Goal: Manage account settings

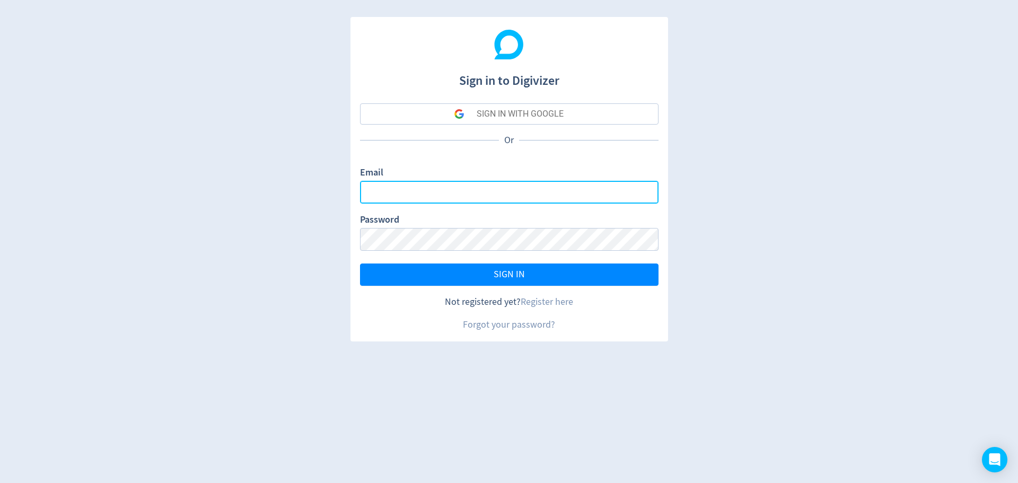
click at [446, 195] on input "Email" at bounding box center [509, 192] width 298 height 23
type input "[PERSON_NAME][EMAIL_ADDRESS][DOMAIN_NAME]"
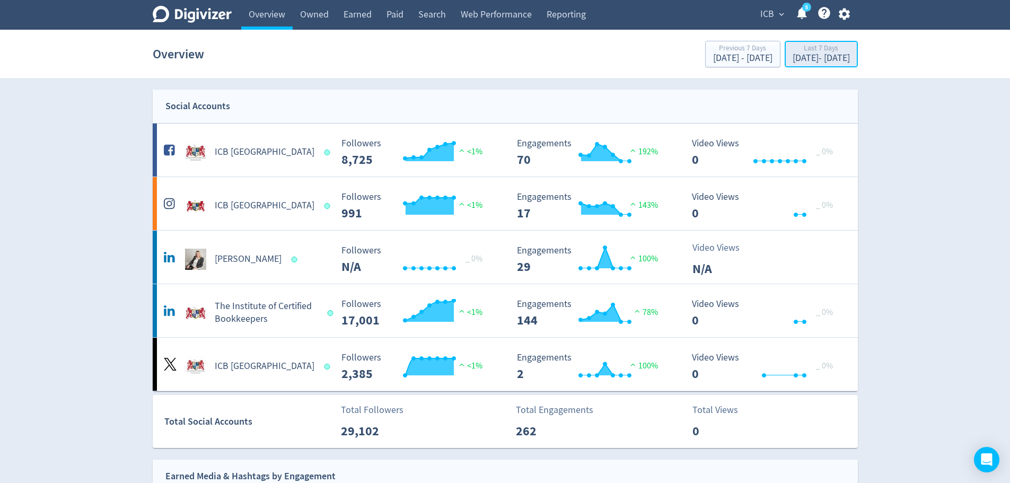
click at [792, 58] on div "[DATE] - [DATE]" at bounding box center [820, 59] width 57 height 10
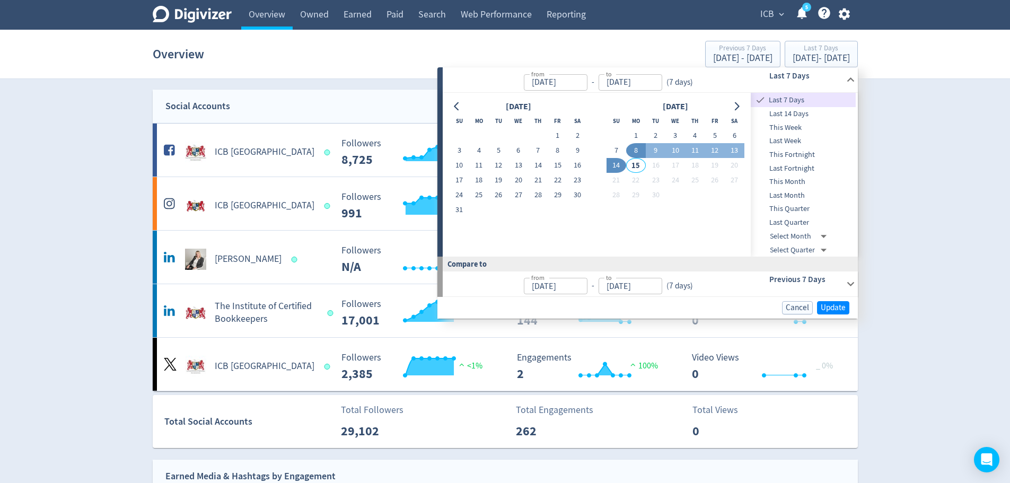
click at [778, 195] on span "Last Month" at bounding box center [803, 196] width 105 height 12
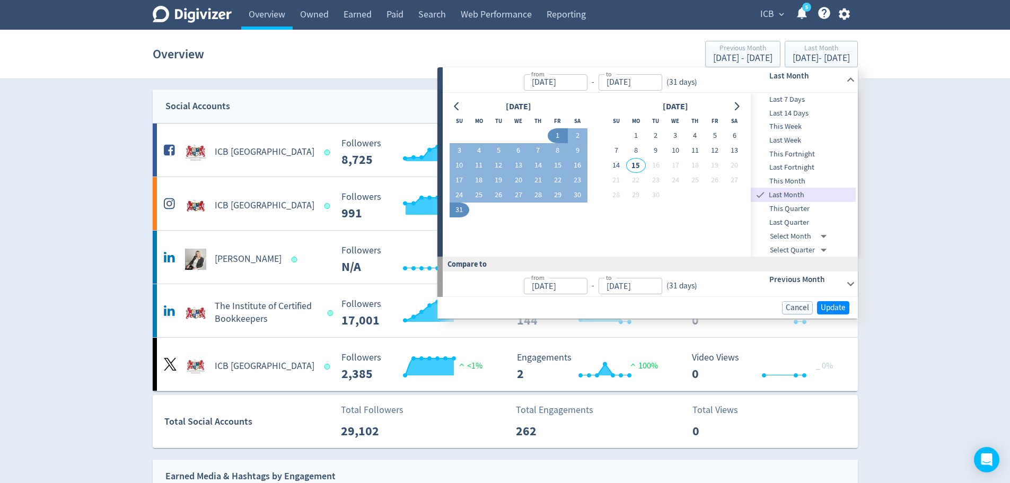
type input "[DATE]"
click at [830, 305] on span "Update" at bounding box center [832, 308] width 25 height 8
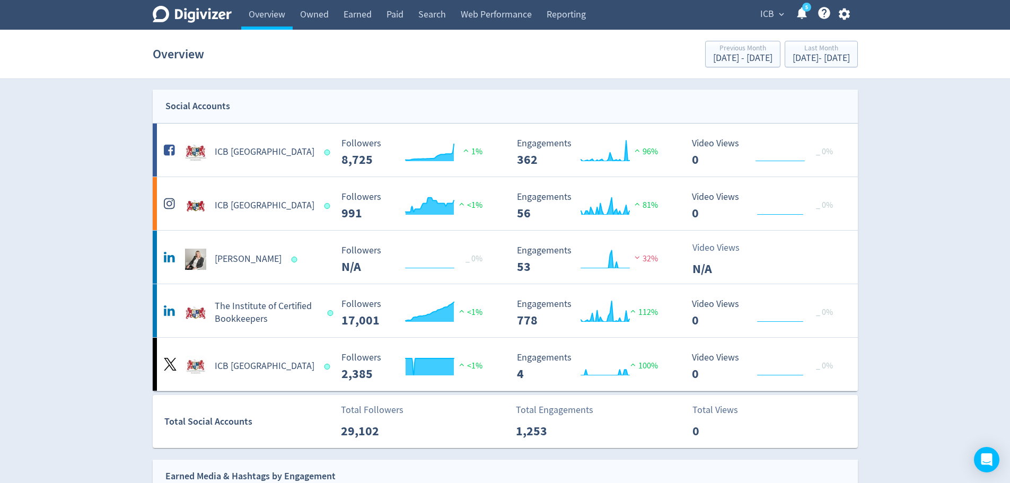
click at [431, 422] on div "Total Followers 29,102" at bounding box center [423, 422] width 174 height 38
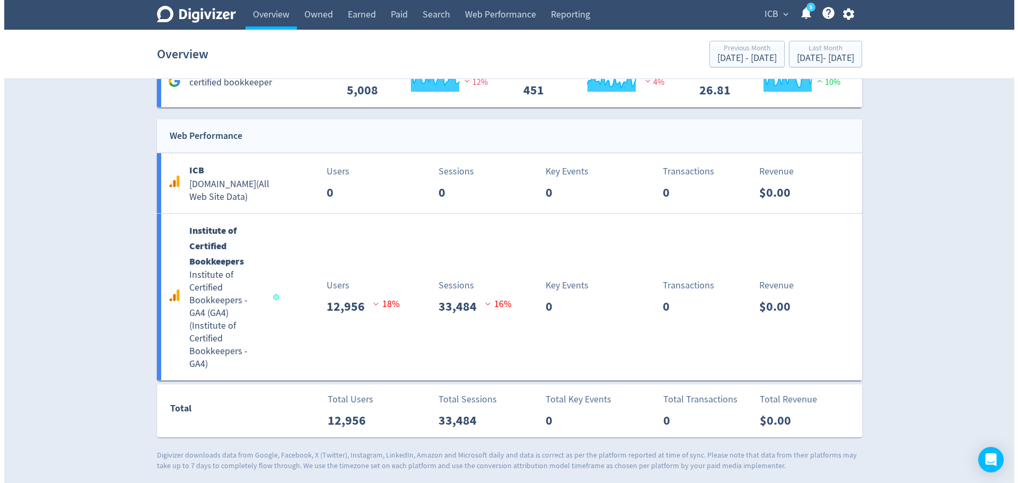
scroll to position [1089, 0]
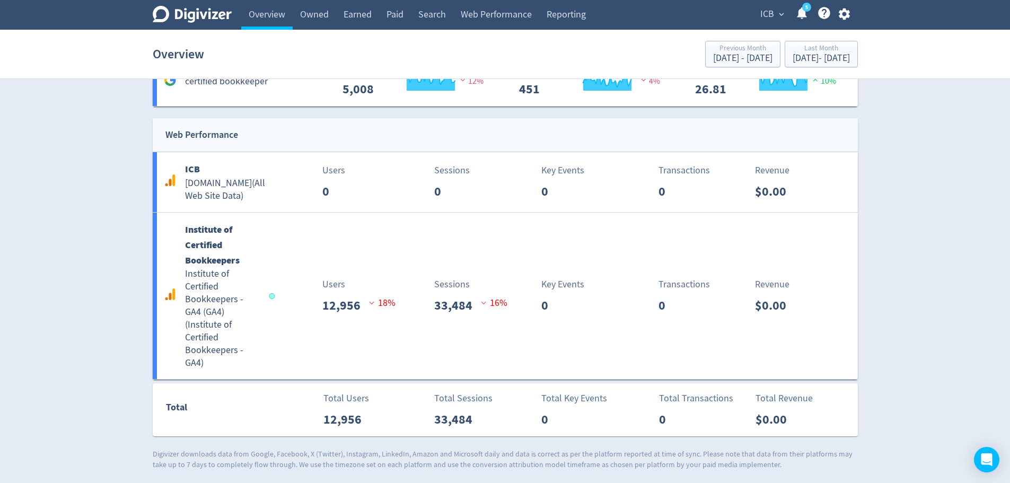
click at [780, 14] on span "expand_more" at bounding box center [781, 15] width 10 height 10
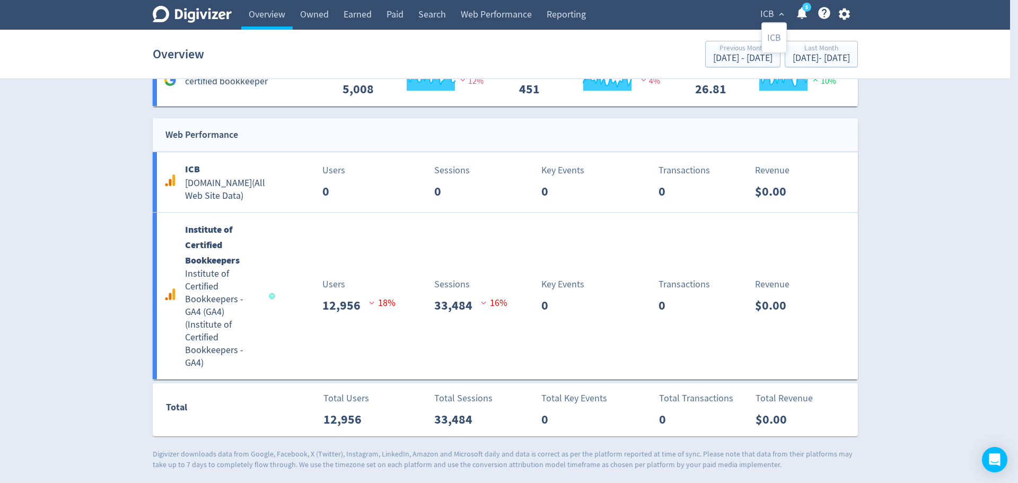
click at [780, 14] on div at bounding box center [509, 241] width 1018 height 483
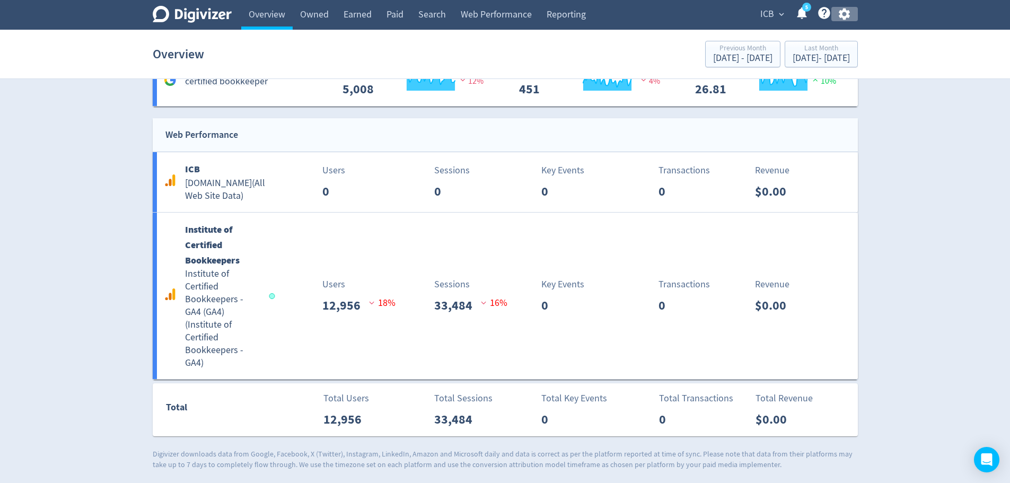
click at [846, 14] on icon "button" at bounding box center [844, 14] width 14 height 14
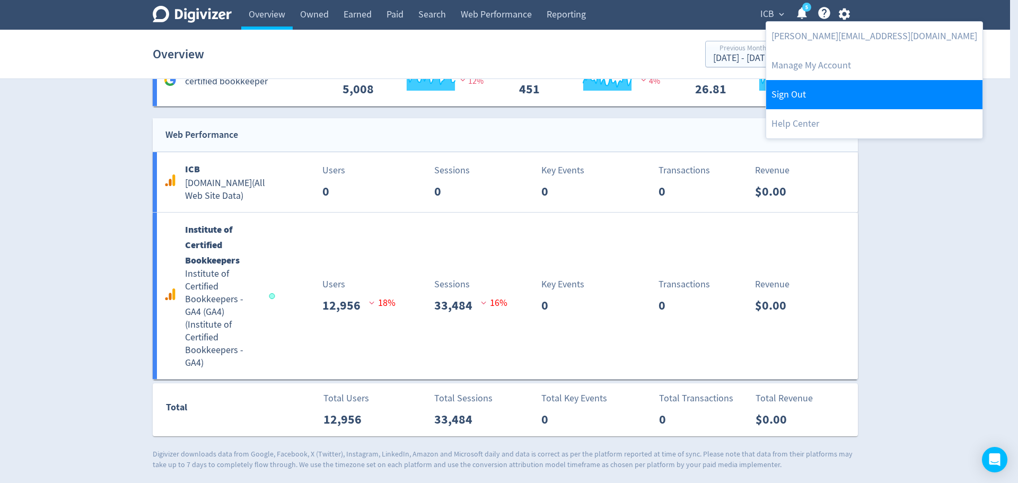
click at [803, 94] on link "Sign Out" at bounding box center [874, 94] width 216 height 29
